Goal: Information Seeking & Learning: Learn about a topic

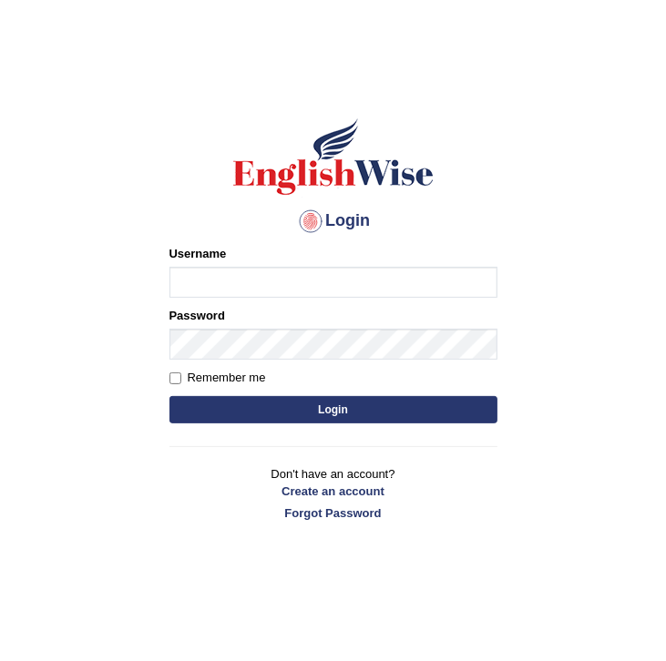
type input "kas60_"
click at [275, 408] on button "Login" at bounding box center [333, 409] width 328 height 27
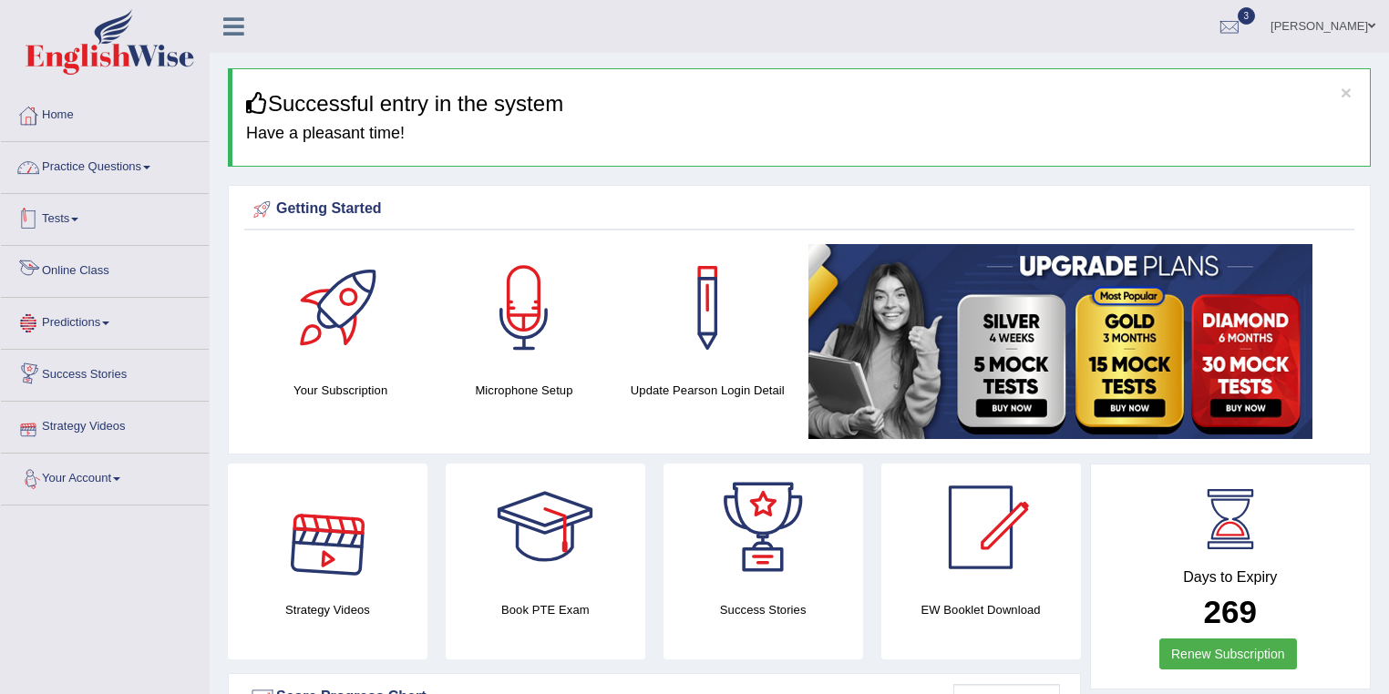
click at [99, 173] on link "Practice Questions" at bounding box center [105, 165] width 208 height 46
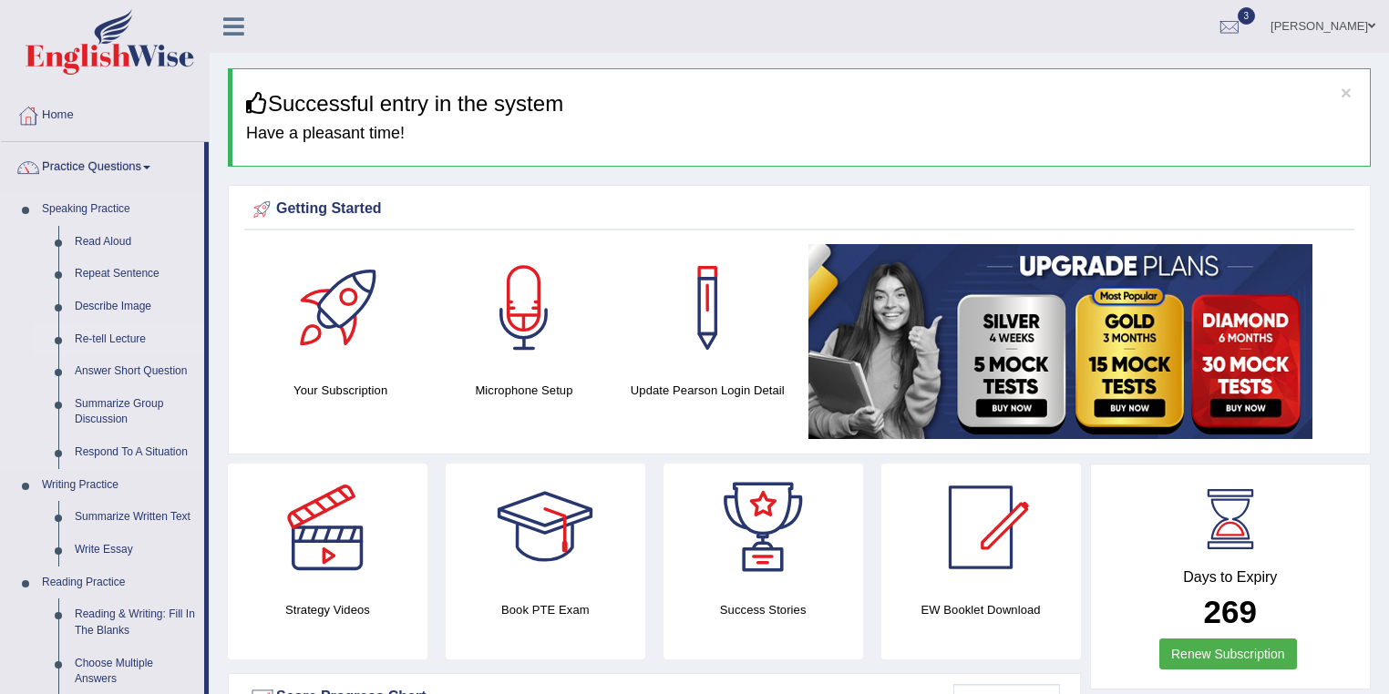
click at [120, 342] on link "Re-tell Lecture" at bounding box center [136, 339] width 138 height 33
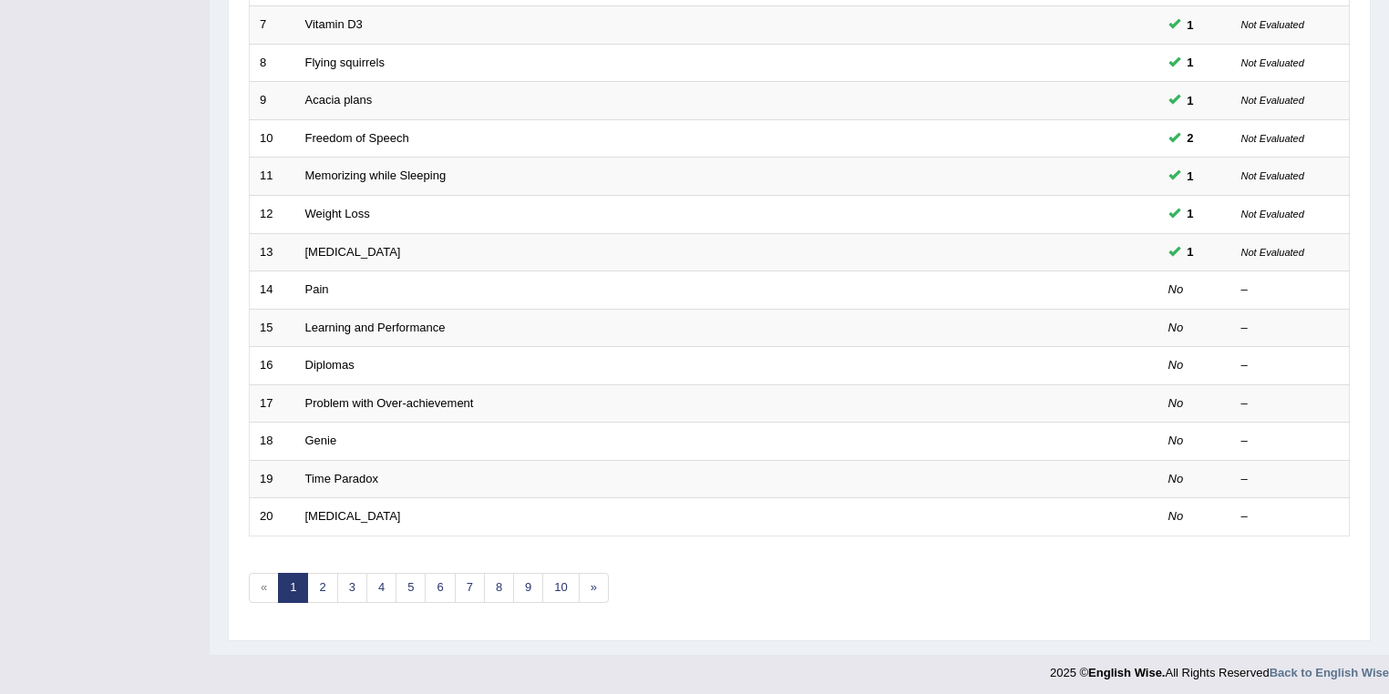
scroll to position [507, 0]
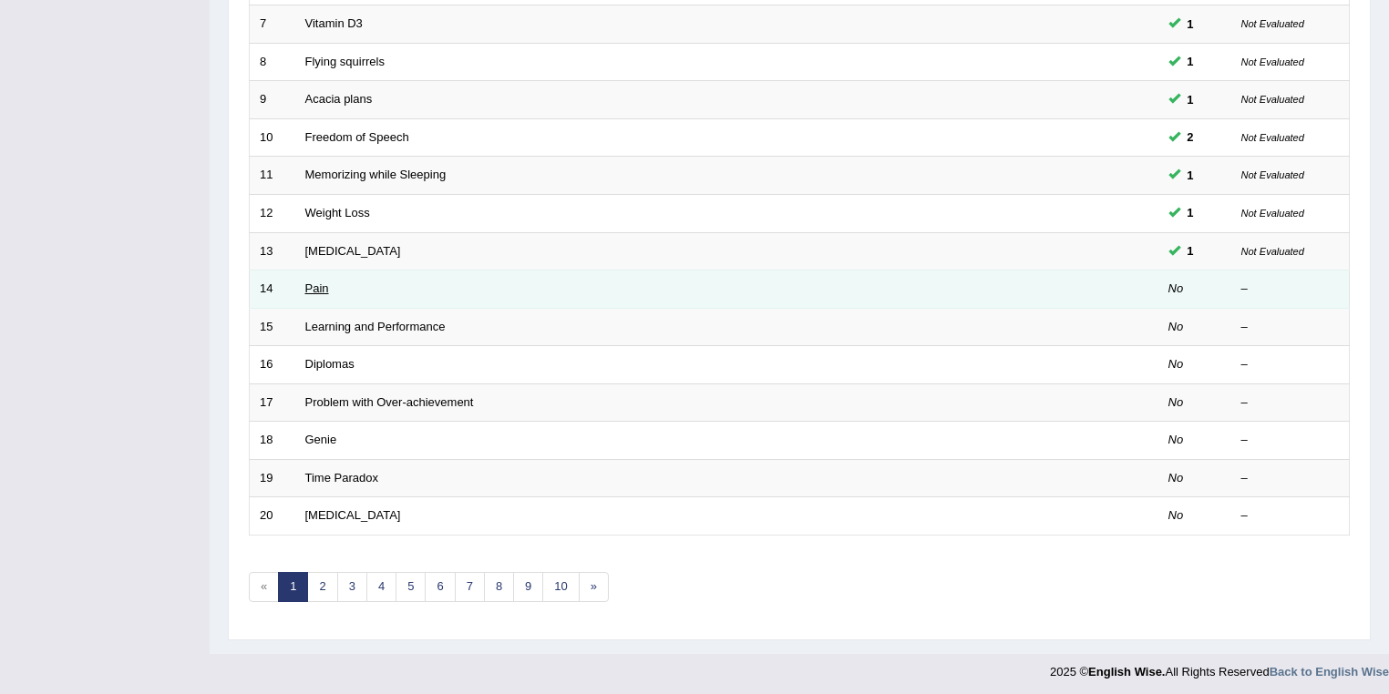
click at [317, 283] on link "Pain" at bounding box center [317, 289] width 24 height 14
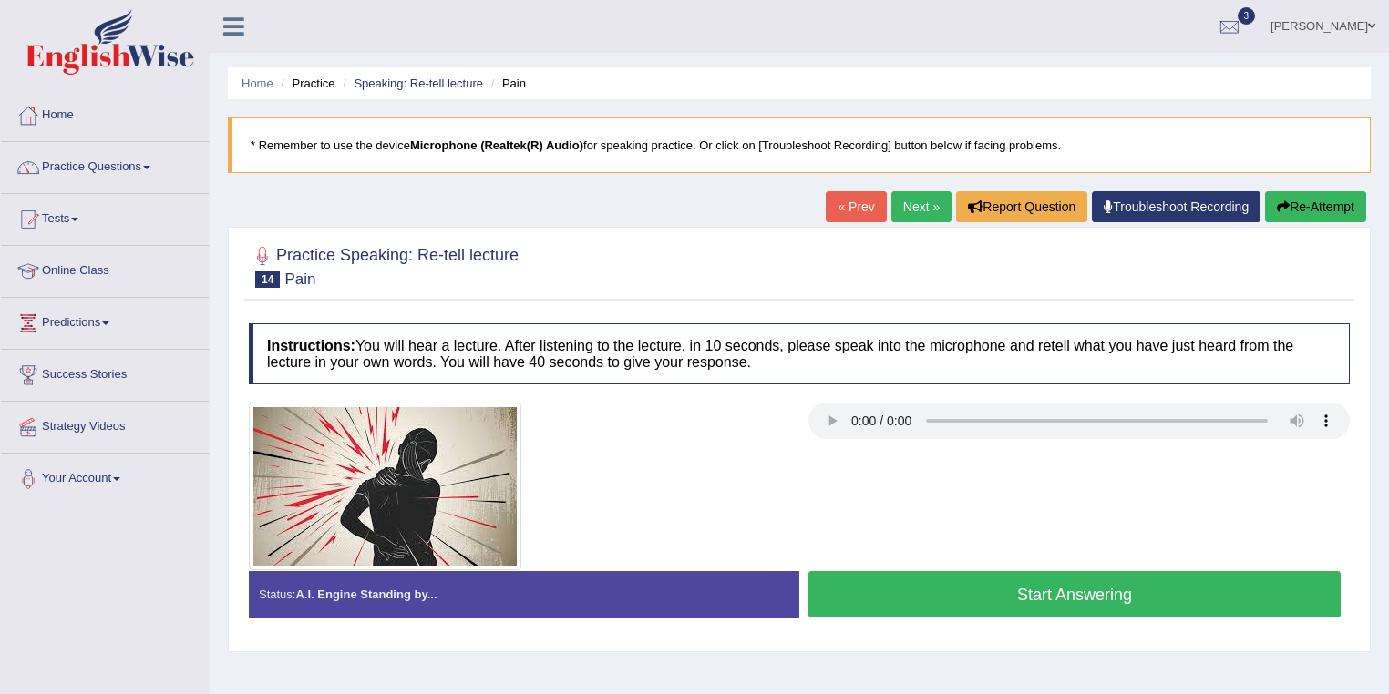
click at [907, 588] on button "Start Answering" at bounding box center [1074, 594] width 532 height 46
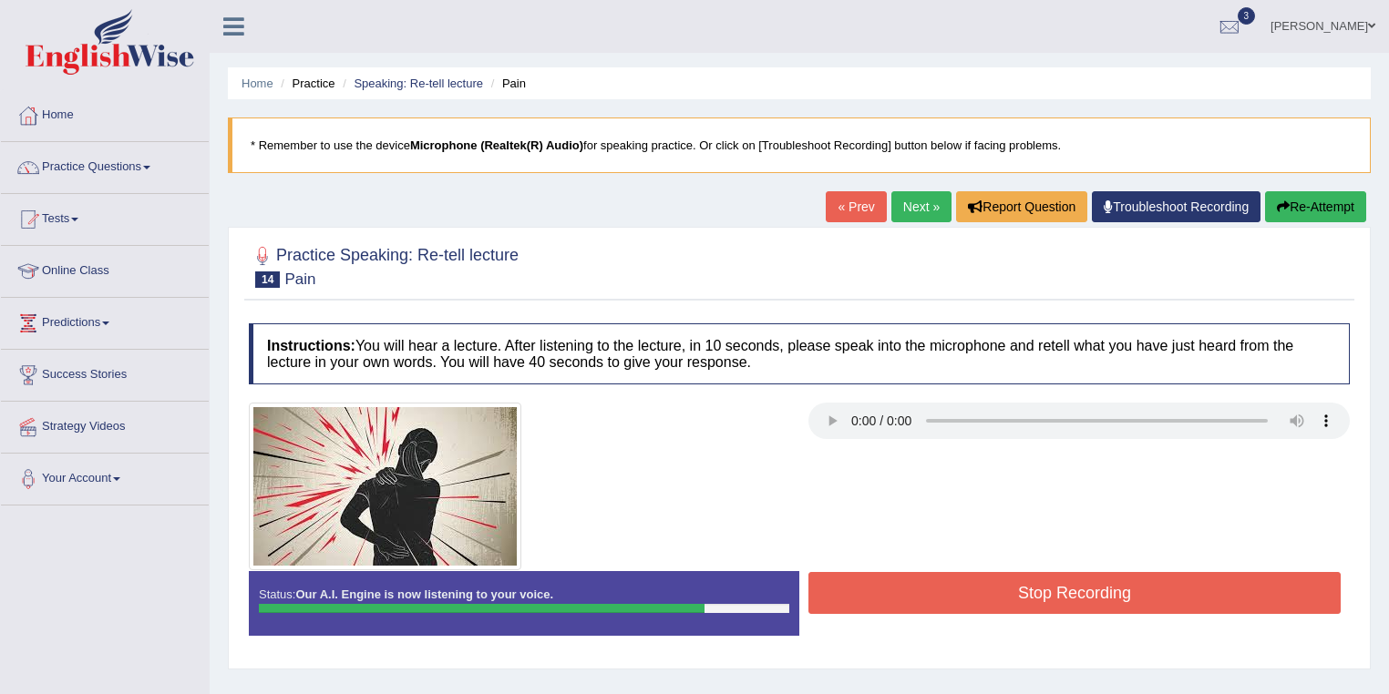
click at [890, 589] on button "Stop Recording" at bounding box center [1074, 593] width 532 height 42
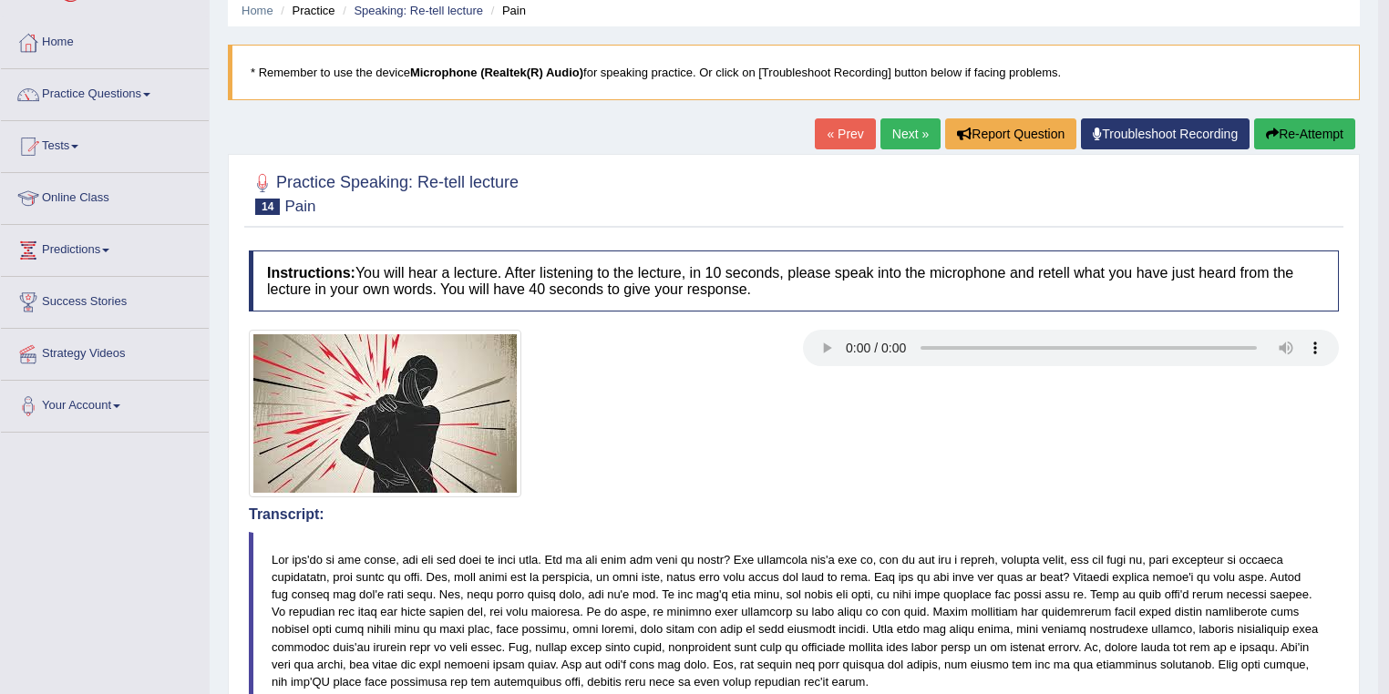
scroll to position [73, 0]
click at [1282, 135] on button "Re-Attempt" at bounding box center [1304, 133] width 101 height 31
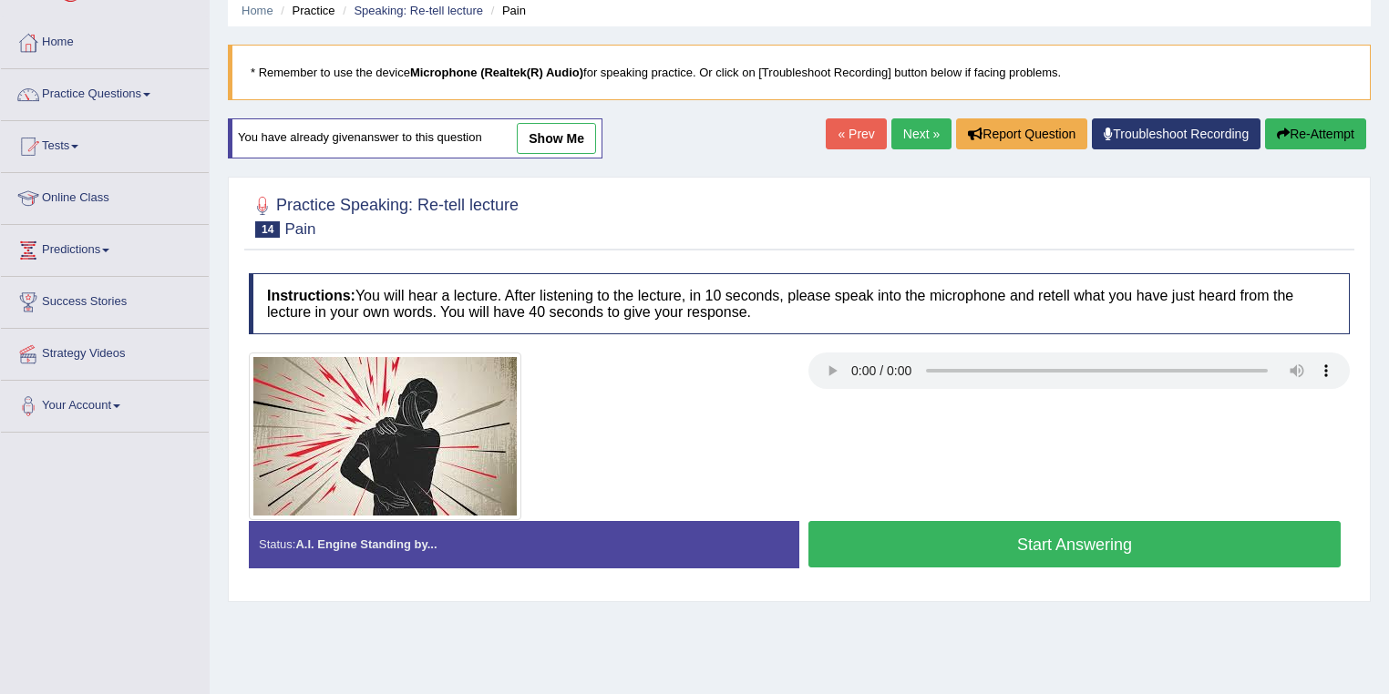
click at [943, 531] on button "Start Answering" at bounding box center [1074, 544] width 532 height 46
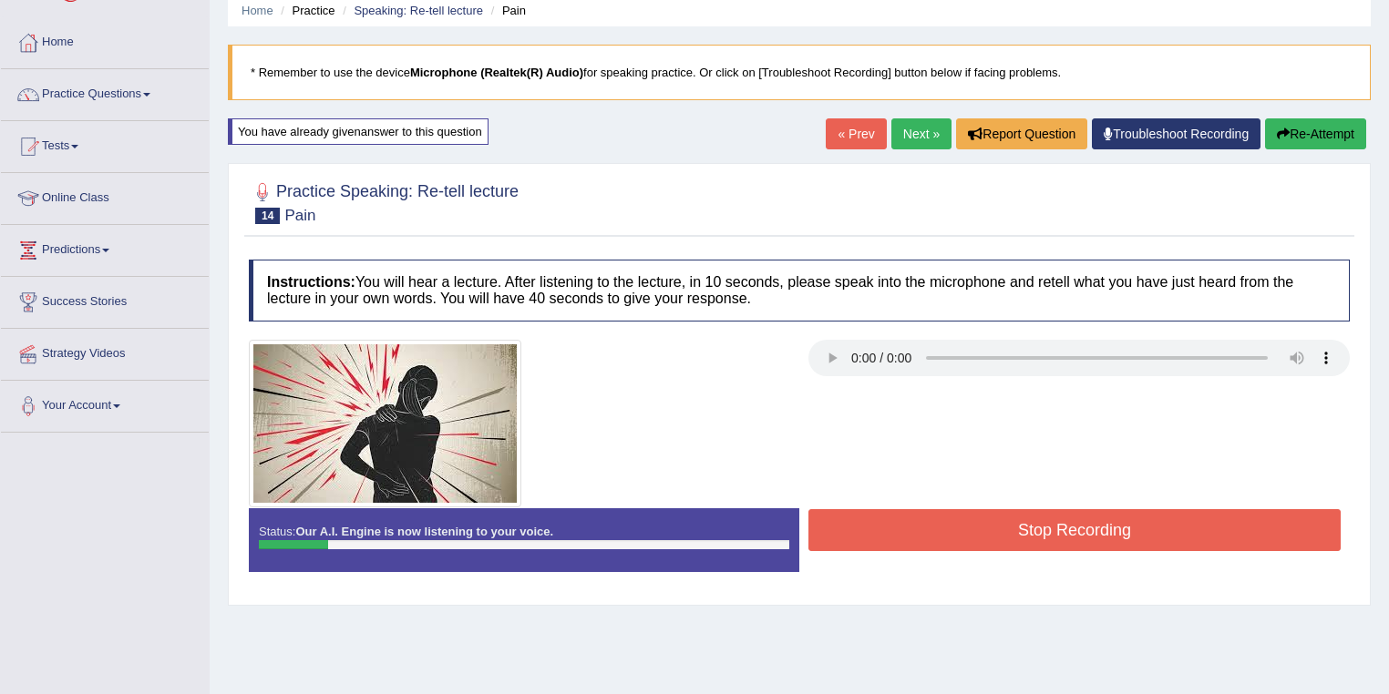
click at [943, 533] on button "Stop Recording" at bounding box center [1074, 530] width 532 height 42
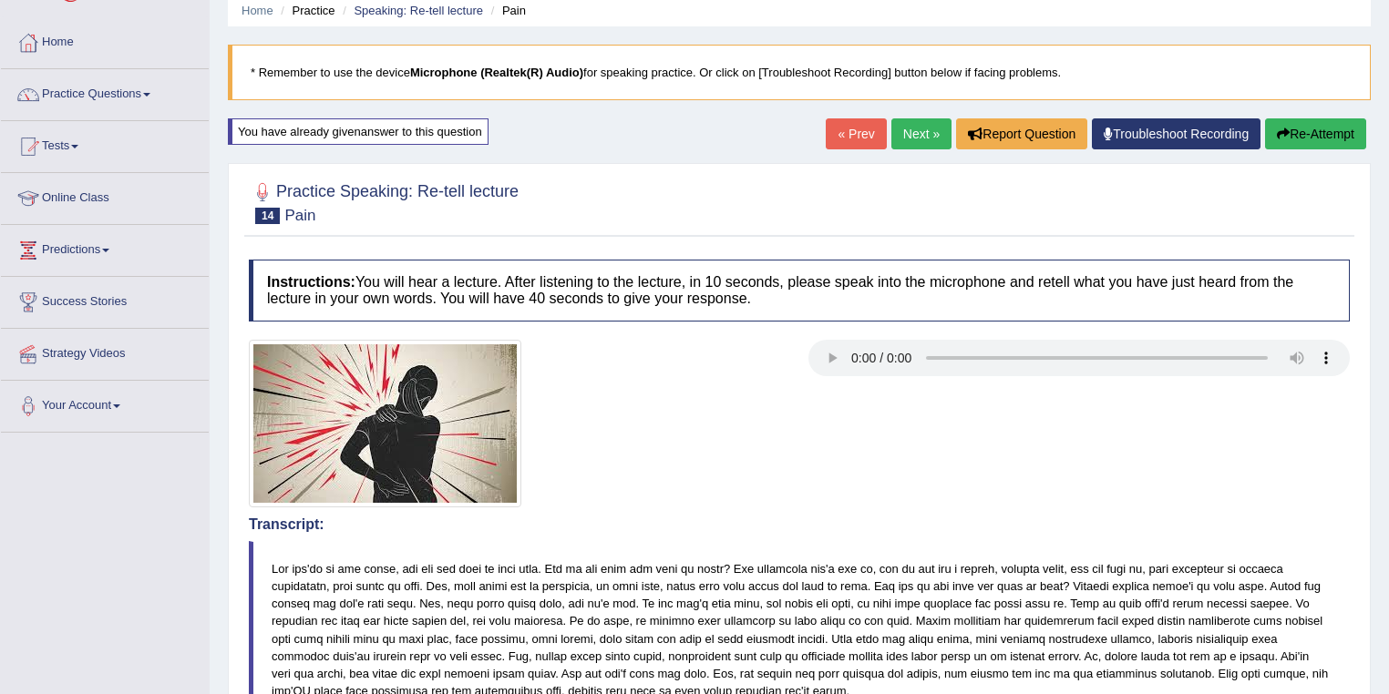
click at [1320, 129] on button "Re-Attempt" at bounding box center [1315, 133] width 101 height 31
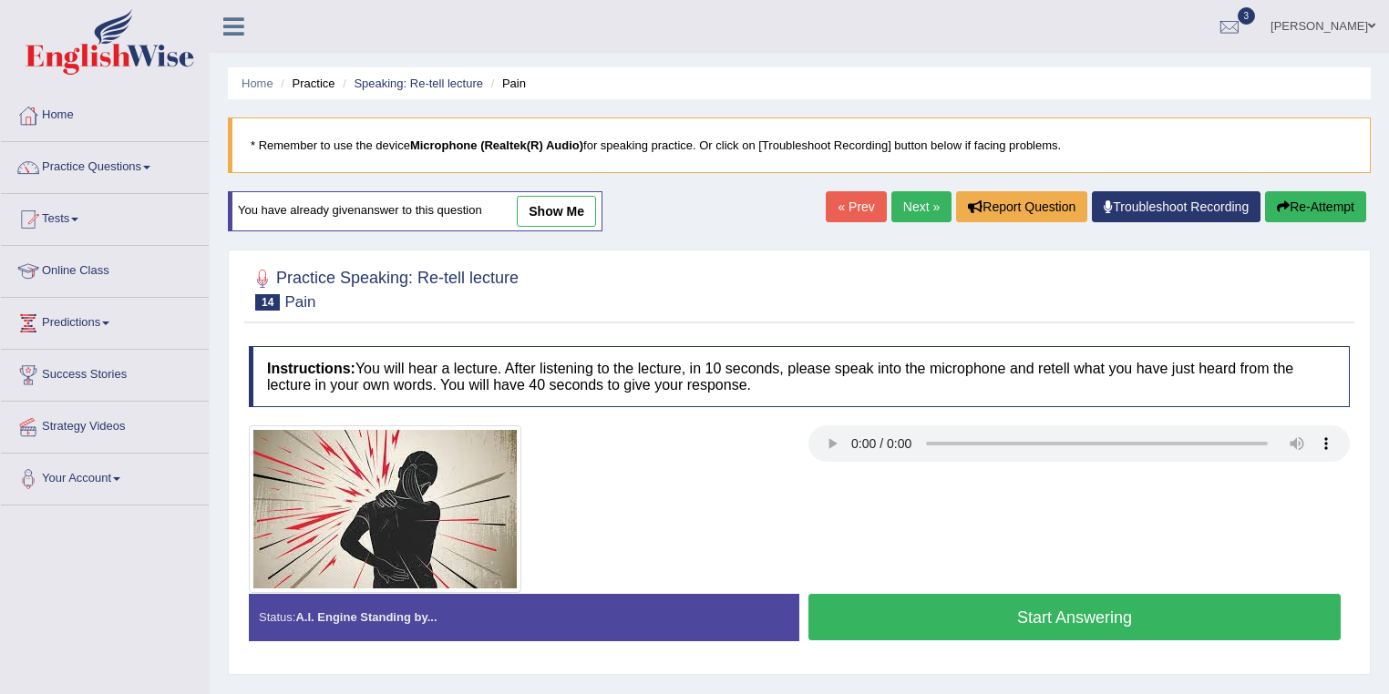
click at [1050, 612] on button "Start Answering" at bounding box center [1074, 617] width 532 height 46
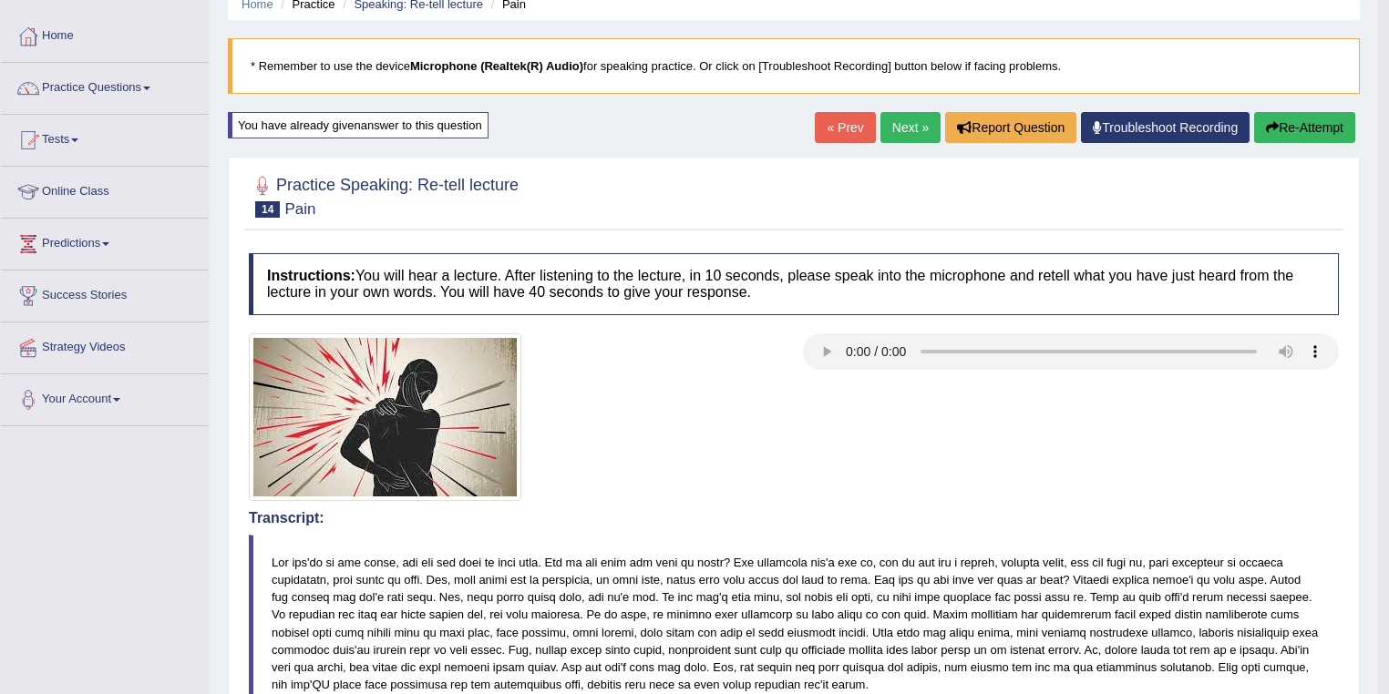
scroll to position [73, 0]
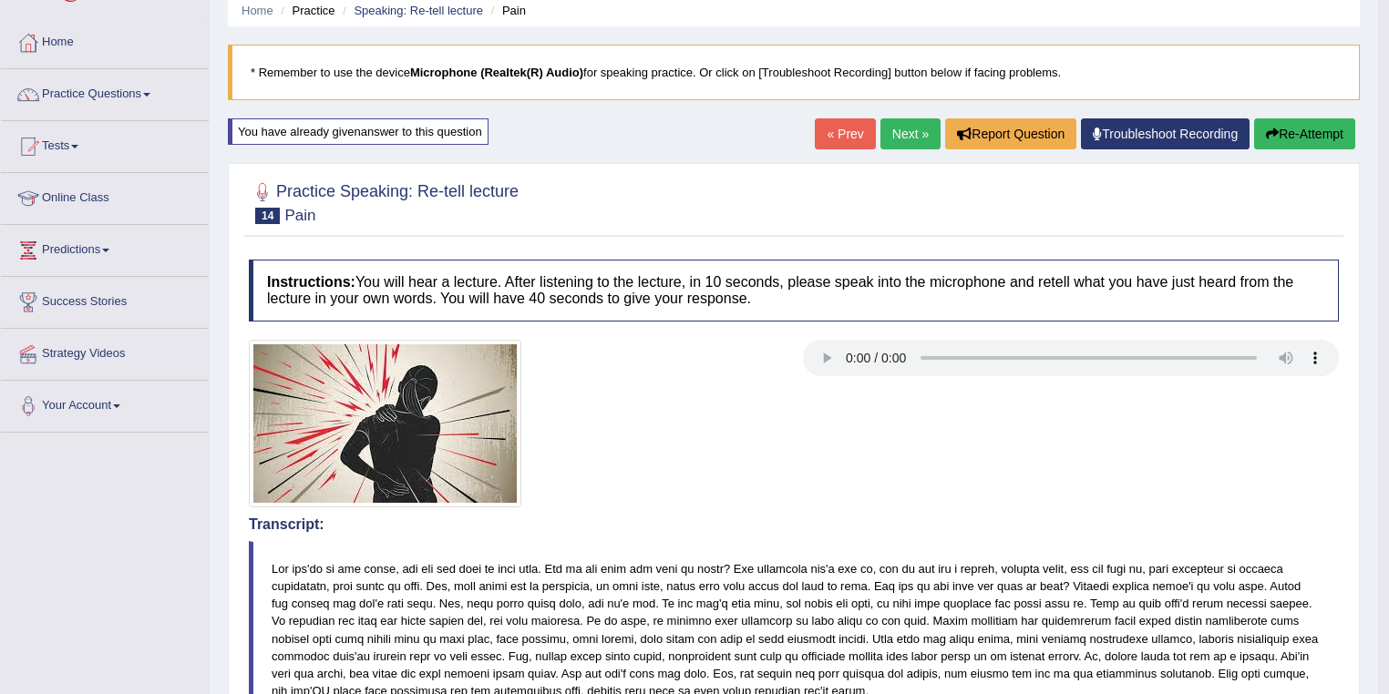
click at [1318, 138] on button "Re-Attempt" at bounding box center [1304, 133] width 101 height 31
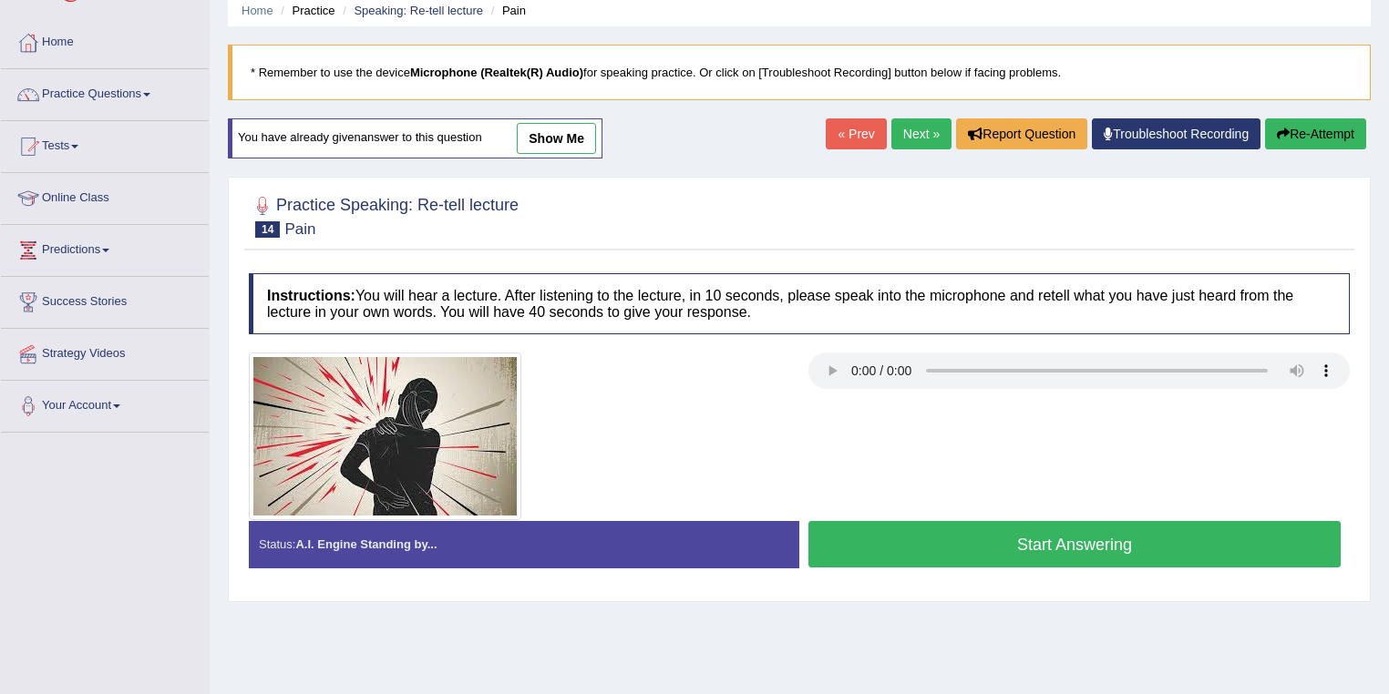
click at [1125, 550] on button "Start Answering" at bounding box center [1074, 544] width 532 height 46
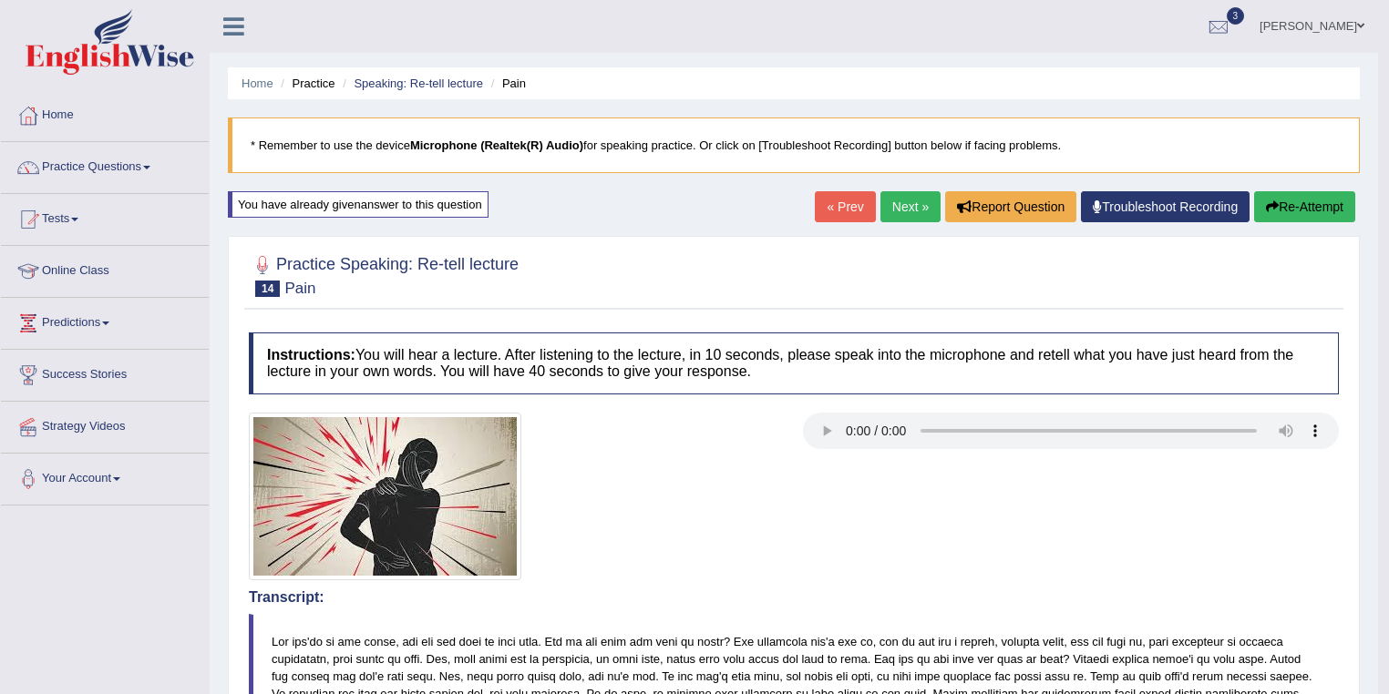
click at [889, 205] on link "Next »" at bounding box center [910, 206] width 60 height 31
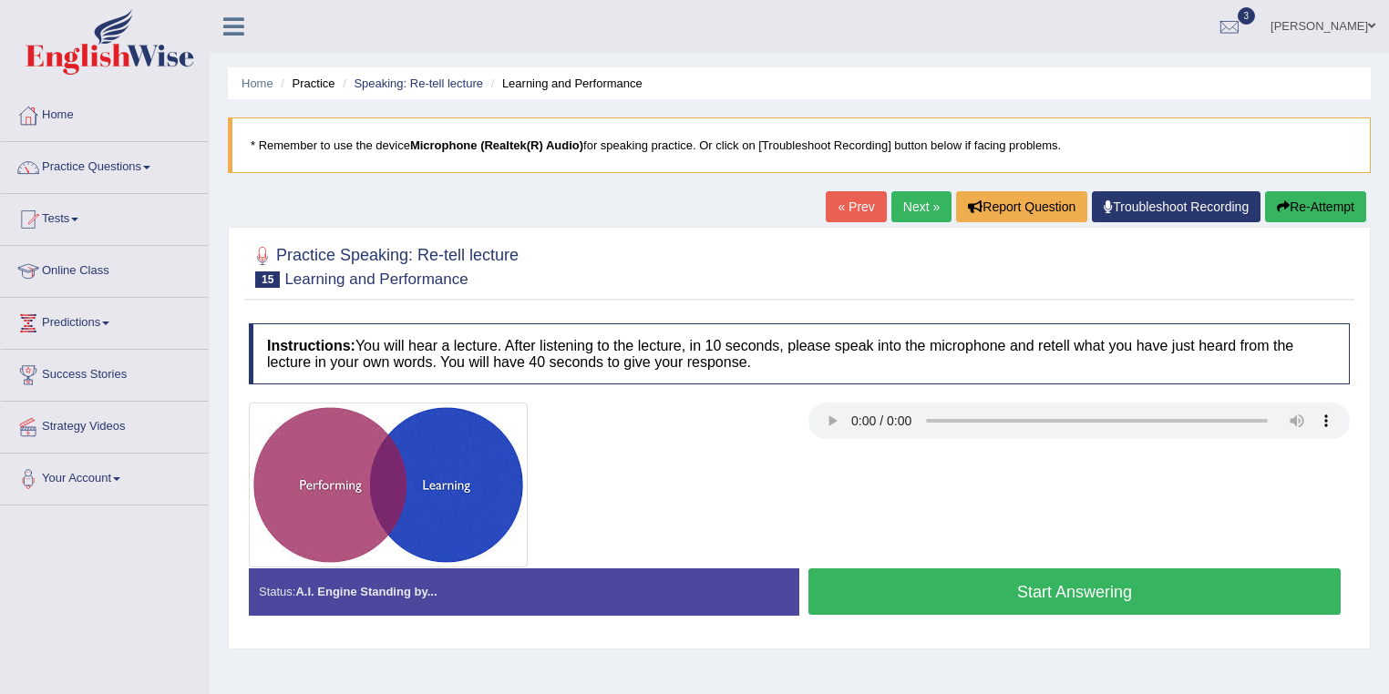
click at [1130, 597] on button "Start Answering" at bounding box center [1074, 592] width 532 height 46
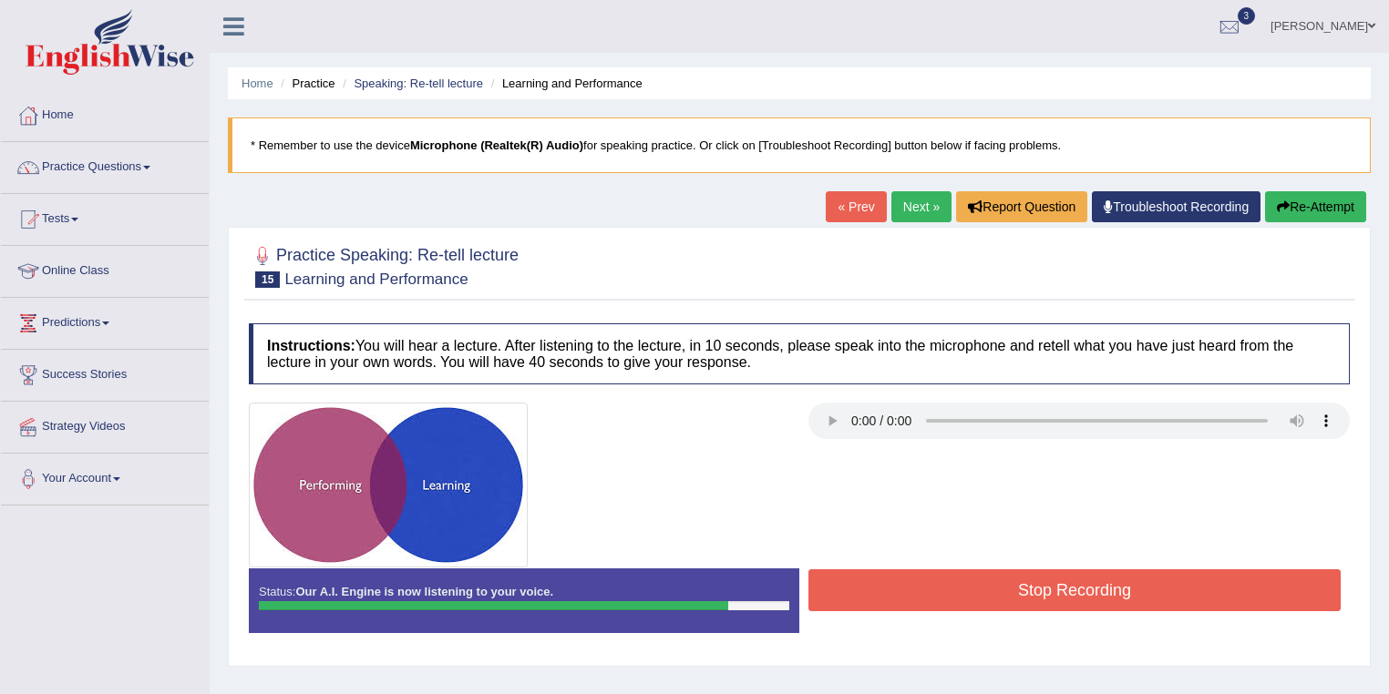
click at [1070, 590] on button "Stop Recording" at bounding box center [1074, 590] width 532 height 42
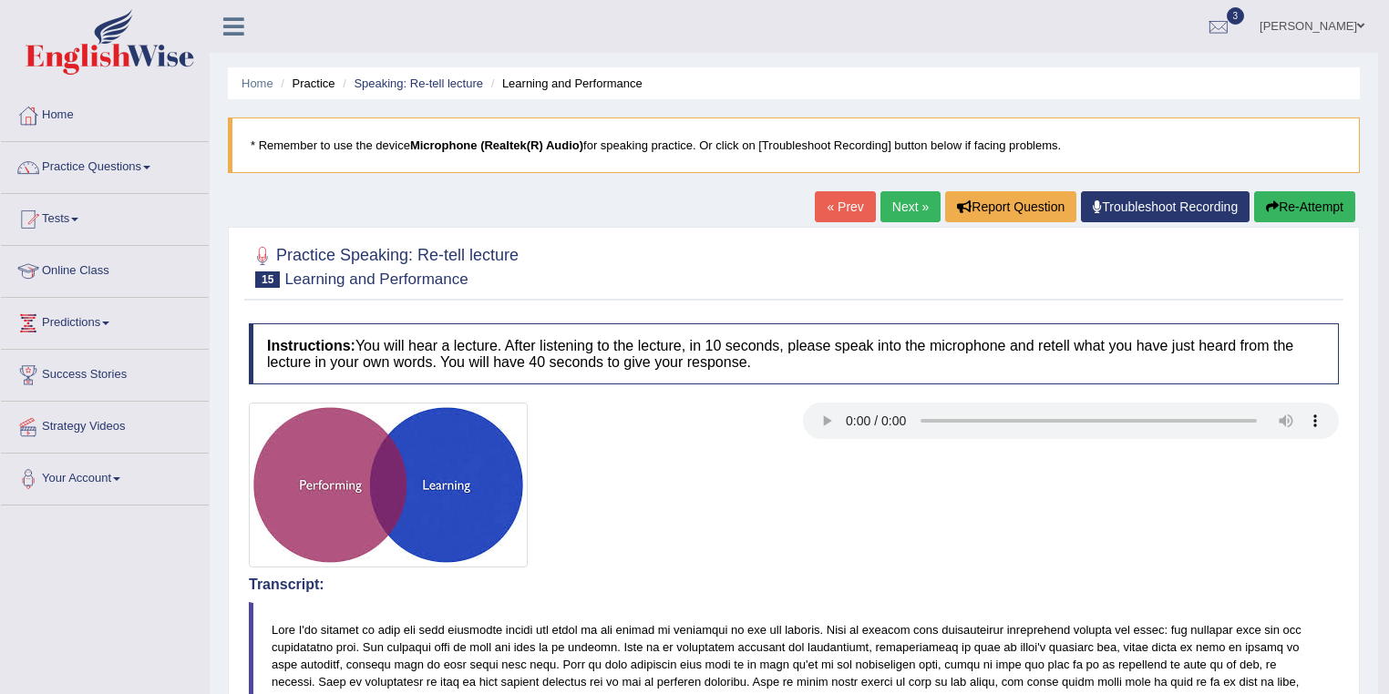
click at [905, 200] on link "Next »" at bounding box center [910, 206] width 60 height 31
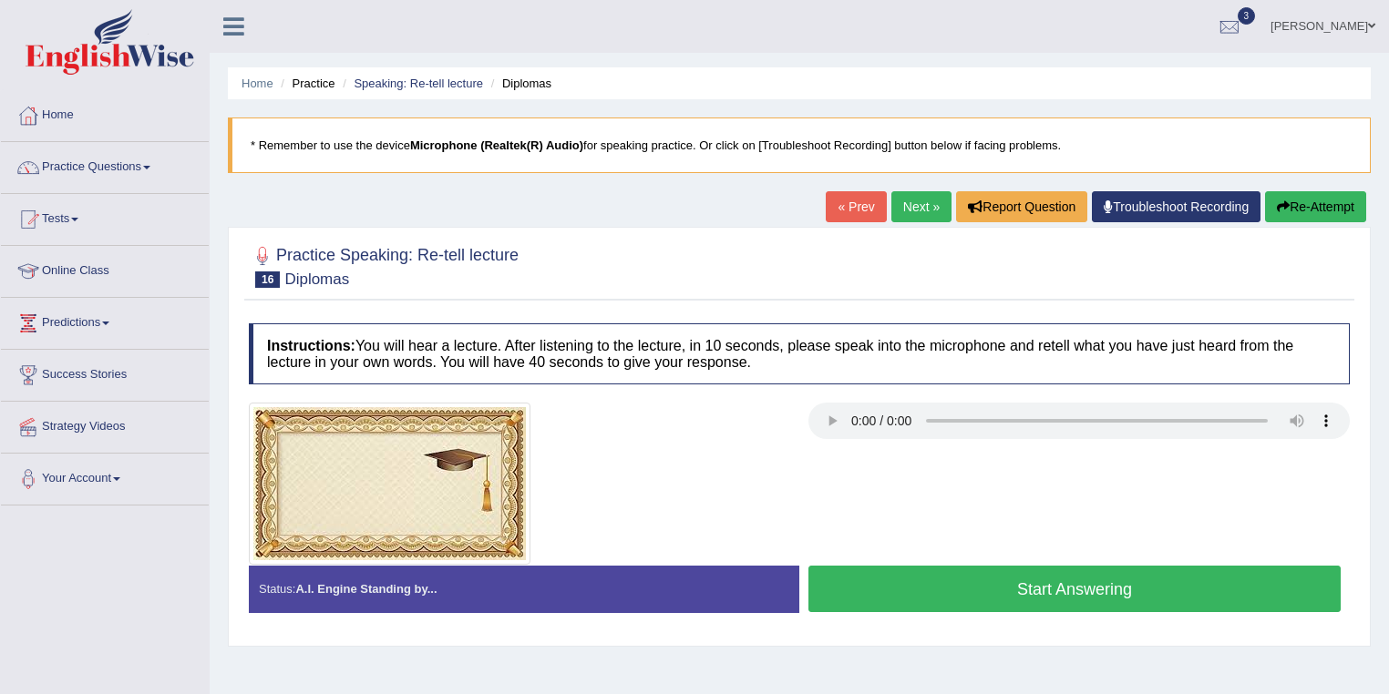
click at [1113, 581] on button "Start Answering" at bounding box center [1074, 589] width 532 height 46
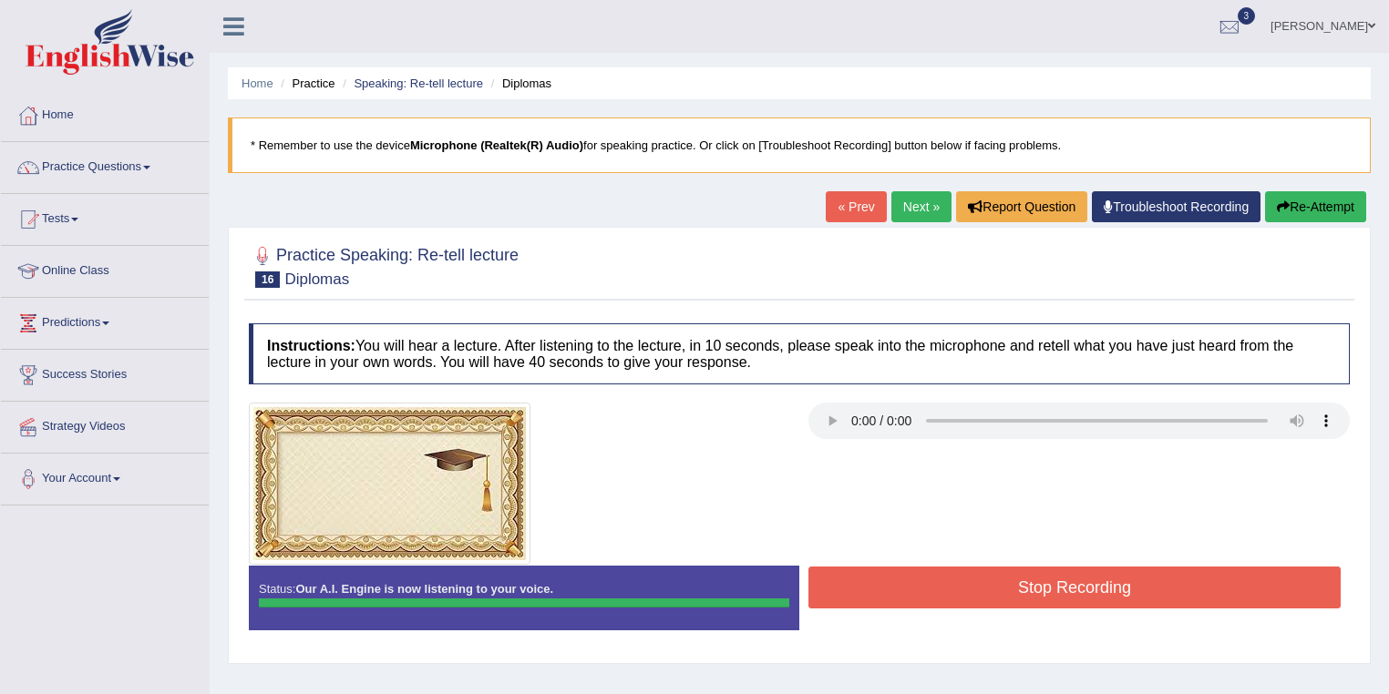
click at [1078, 570] on button "Stop Recording" at bounding box center [1074, 588] width 532 height 42
